Goal: Navigation & Orientation: Go to known website

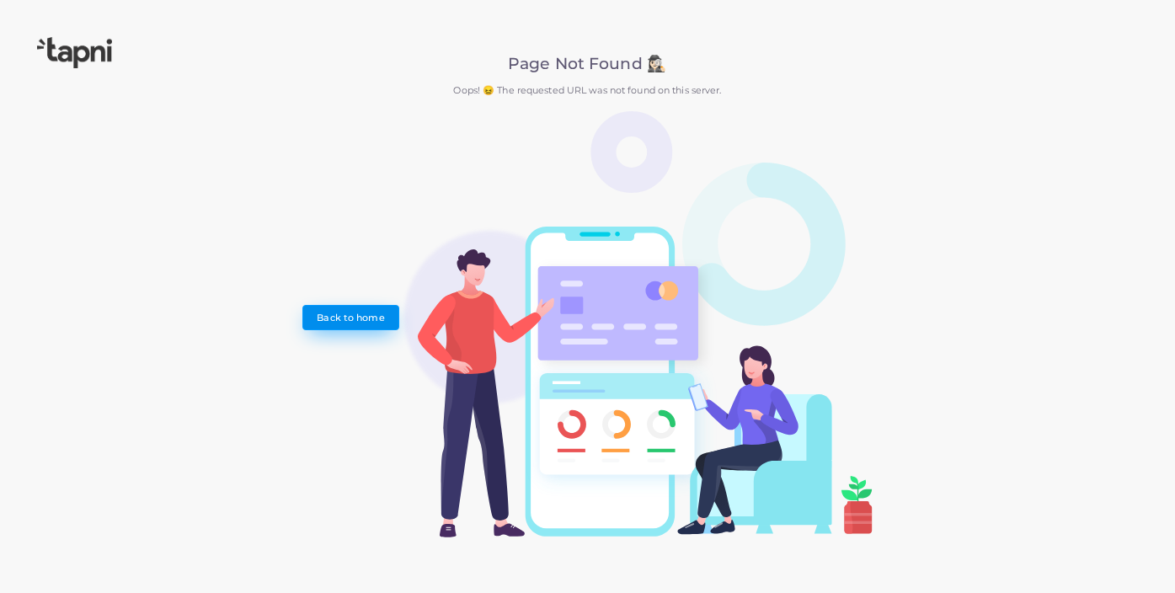
click at [388, 314] on link "Back to home" at bounding box center [350, 317] width 97 height 25
click at [371, 305] on link "Back to home" at bounding box center [350, 317] width 97 height 25
click at [362, 317] on link "Back to home" at bounding box center [350, 317] width 97 height 25
click at [78, 51] on img at bounding box center [74, 52] width 75 height 31
